Goal: Task Accomplishment & Management: Use online tool/utility

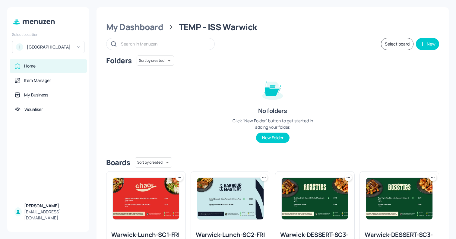
click at [50, 50] on div "[GEOGRAPHIC_DATA]" at bounding box center [50, 47] width 46 height 6
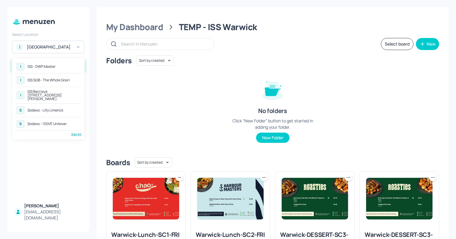
click at [58, 68] on div "I ISS - DWP Master" at bounding box center [48, 66] width 66 height 11
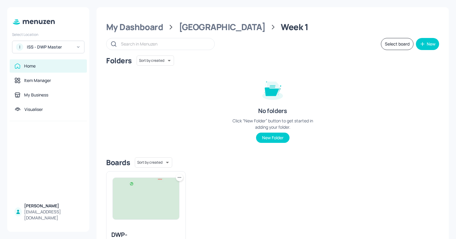
click at [148, 206] on img at bounding box center [146, 199] width 66 height 42
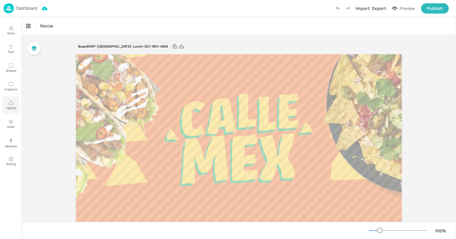
click at [14, 102] on button "Upload" at bounding box center [10, 104] width 17 height 17
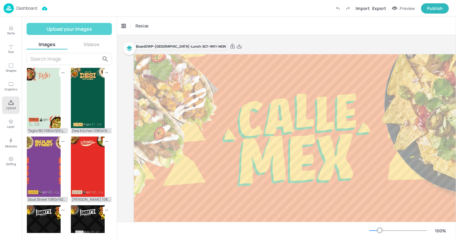
click at [59, 28] on button "Upload your images" at bounding box center [69, 29] width 85 height 12
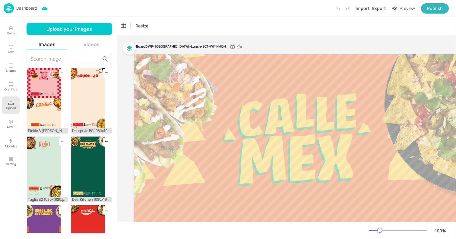
click at [12, 13] on div "Dashboard Import Export Preview Publish" at bounding box center [226, 8] width 445 height 17
click at [11, 9] on img at bounding box center [9, 8] width 10 height 10
